Goal: Task Accomplishment & Management: Use online tool/utility

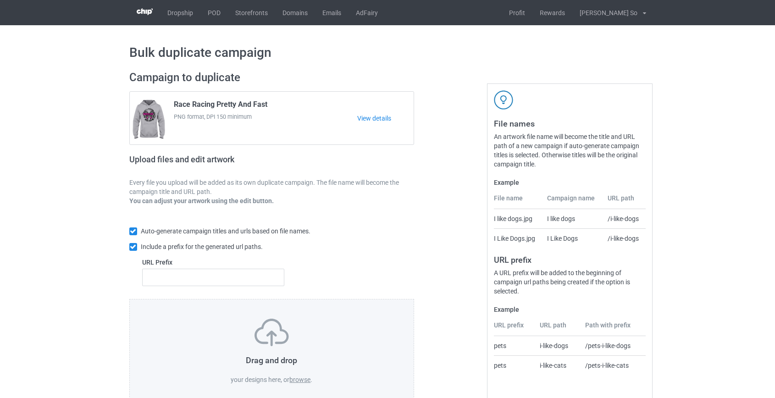
click at [303, 378] on label "browse" at bounding box center [299, 379] width 21 height 7
click at [0, 0] on input "browse" at bounding box center [0, 0] width 0 height 0
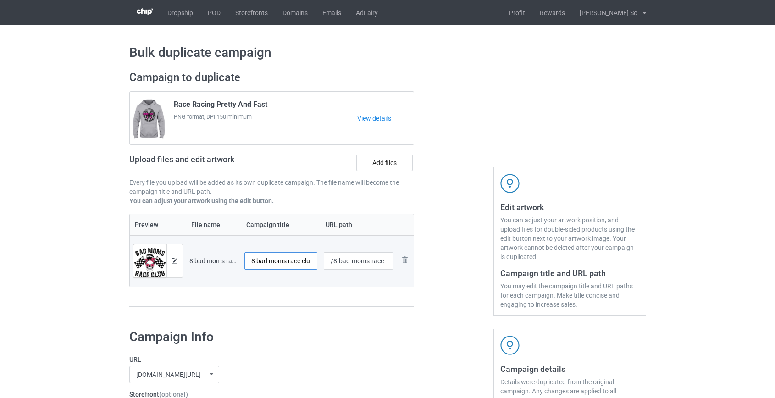
click at [253, 259] on input "8 bad moms race club messy bun racing" at bounding box center [280, 260] width 73 height 17
type input "Racing Bad Moms Race Club Messy Bun"
click at [336, 262] on input "/8-bad-moms-race-club-messy-bun-racing" at bounding box center [358, 260] width 69 height 17
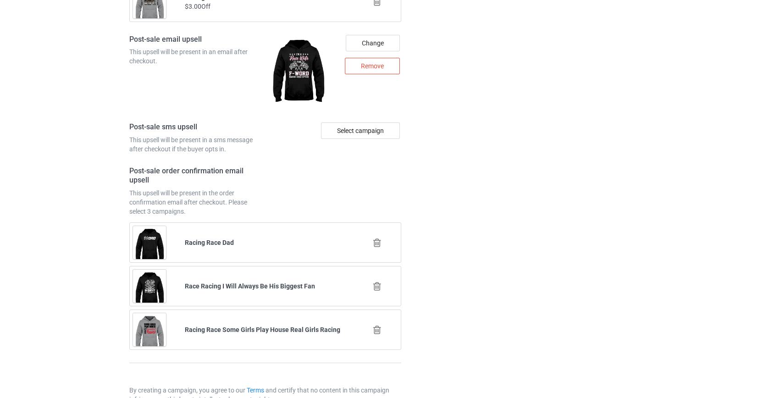
scroll to position [1279, 0]
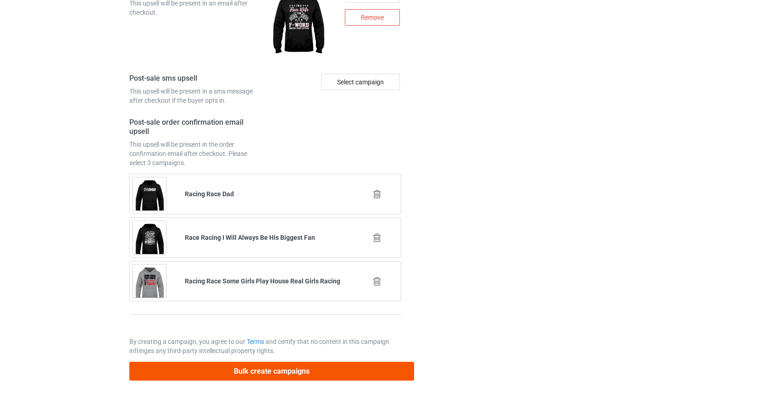
type input "/race-badm"
click at [264, 367] on button "Bulk create campaigns" at bounding box center [271, 371] width 285 height 19
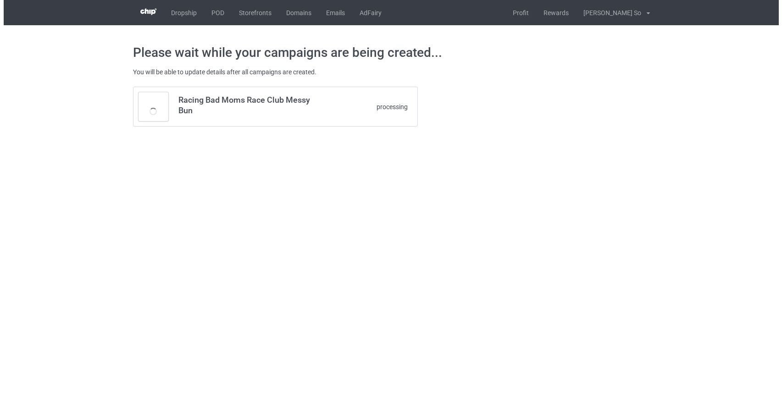
scroll to position [0, 0]
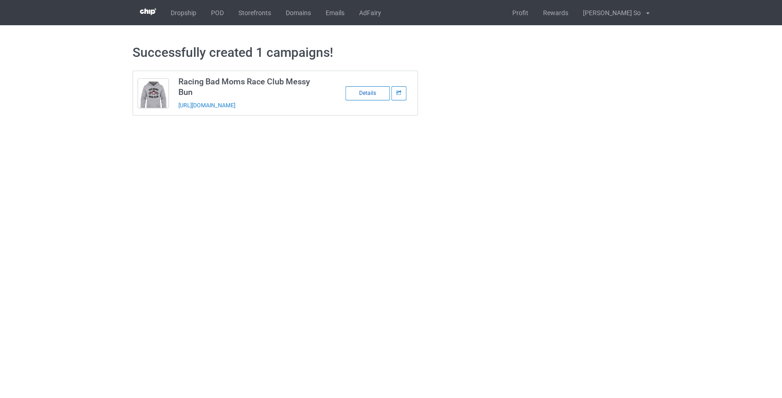
click at [363, 92] on div "Details" at bounding box center [367, 93] width 44 height 14
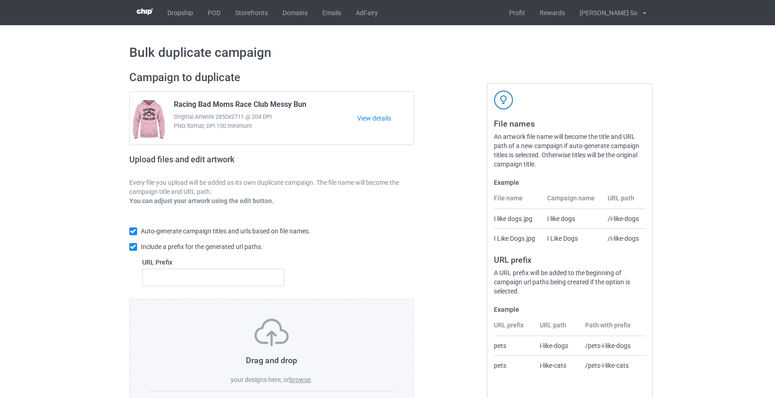
click at [301, 384] on div "Drag and drop your designs here, or browse ." at bounding box center [272, 352] width 246 height 66
click at [308, 380] on label "browse" at bounding box center [299, 379] width 21 height 7
click at [0, 0] on input "browse" at bounding box center [0, 0] width 0 height 0
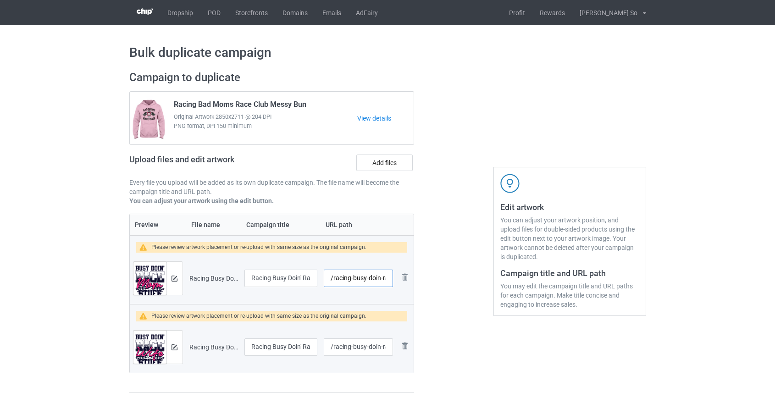
drag, startPoint x: 334, startPoint y: 280, endPoint x: 376, endPoint y: 276, distance: 42.3
click at [376, 276] on input "/racing-busy-doin-race-mom-stuff" at bounding box center [358, 278] width 69 height 17
type input "/race-mstuff"
drag, startPoint x: 334, startPoint y: 350, endPoint x: 380, endPoint y: 352, distance: 45.9
click at [380, 352] on input "/racing-busy-doin-race-wife-stuff" at bounding box center [358, 346] width 69 height 17
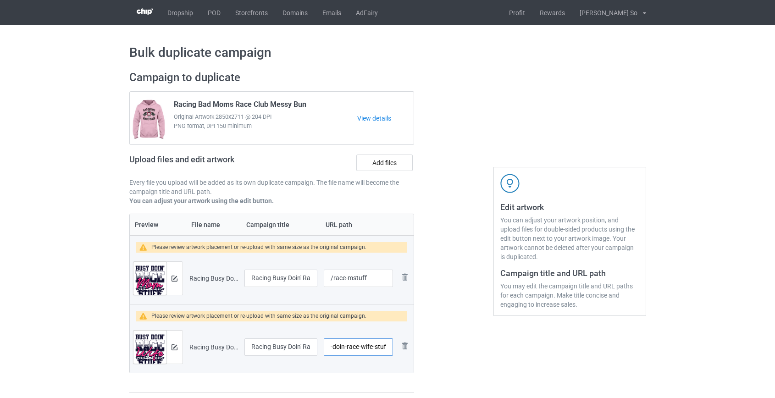
scroll to position [0, 37]
click at [345, 344] on input "/racing-busy-doin-race-wife-stuff" at bounding box center [358, 346] width 69 height 17
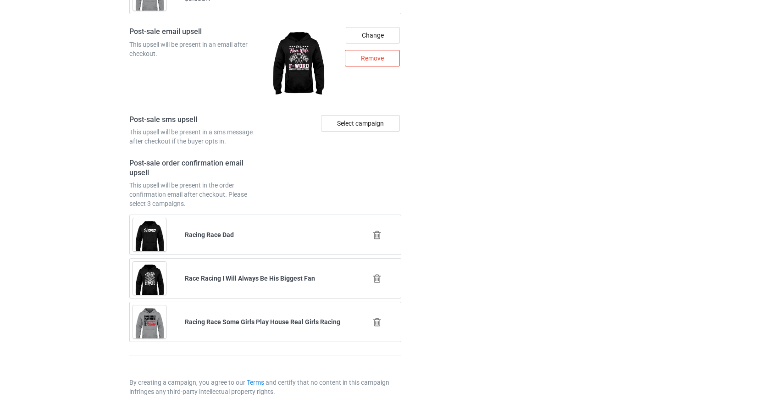
scroll to position [1355, 0]
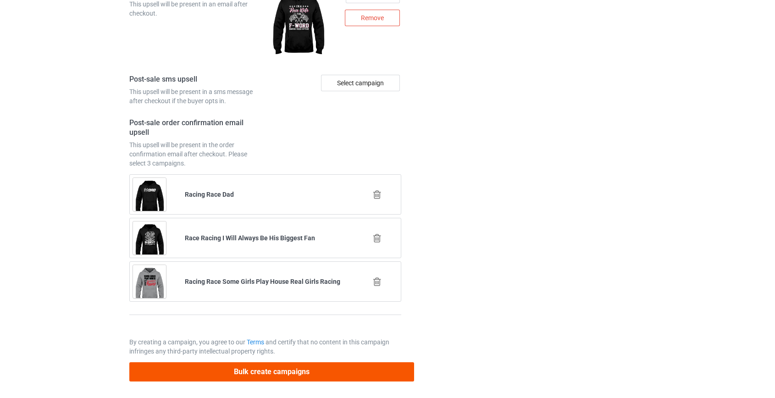
type input "/race-wstuff"
click at [298, 372] on button "Bulk create campaigns" at bounding box center [271, 371] width 285 height 19
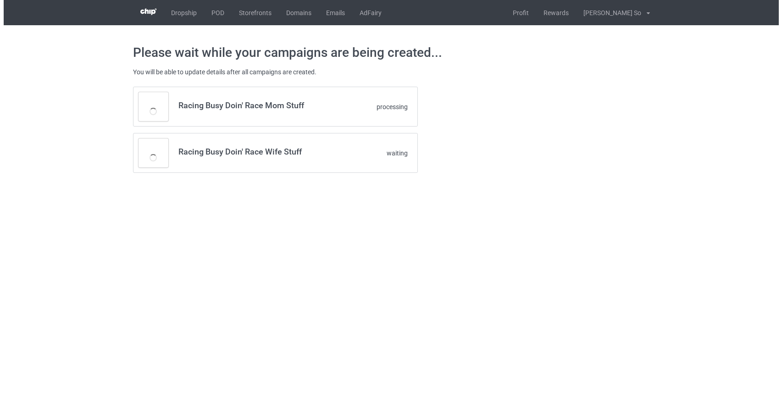
scroll to position [0, 0]
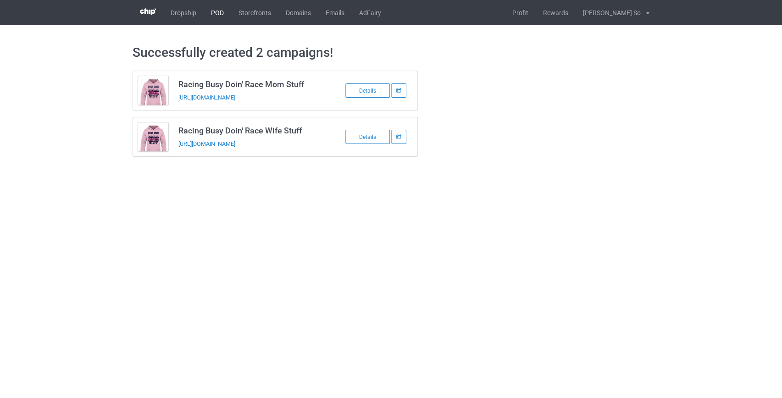
click at [217, 13] on link "POD" at bounding box center [218, 12] width 28 height 25
